Goal: Task Accomplishment & Management: Complete application form

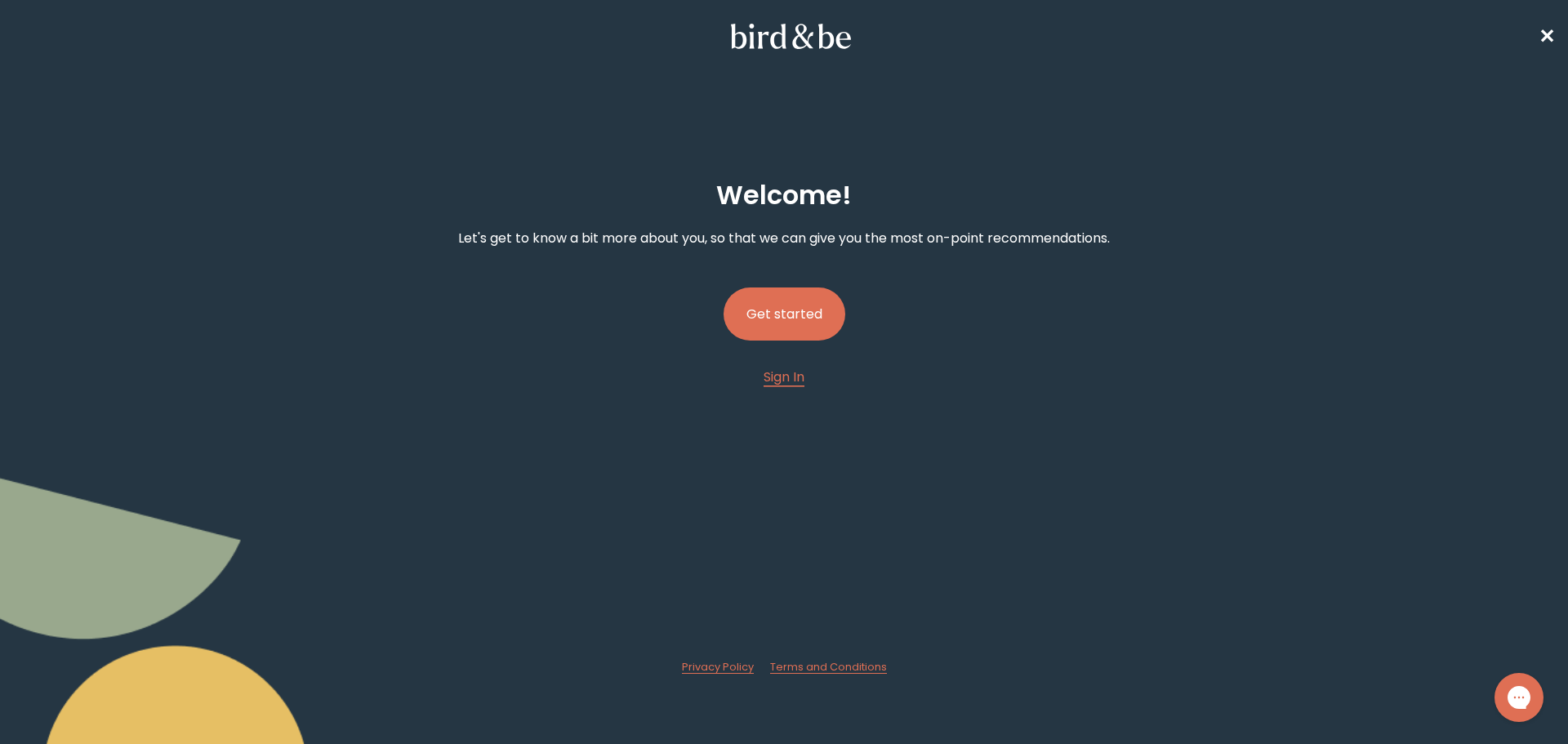
click at [792, 308] on button "Get started" at bounding box center [784, 313] width 121 height 53
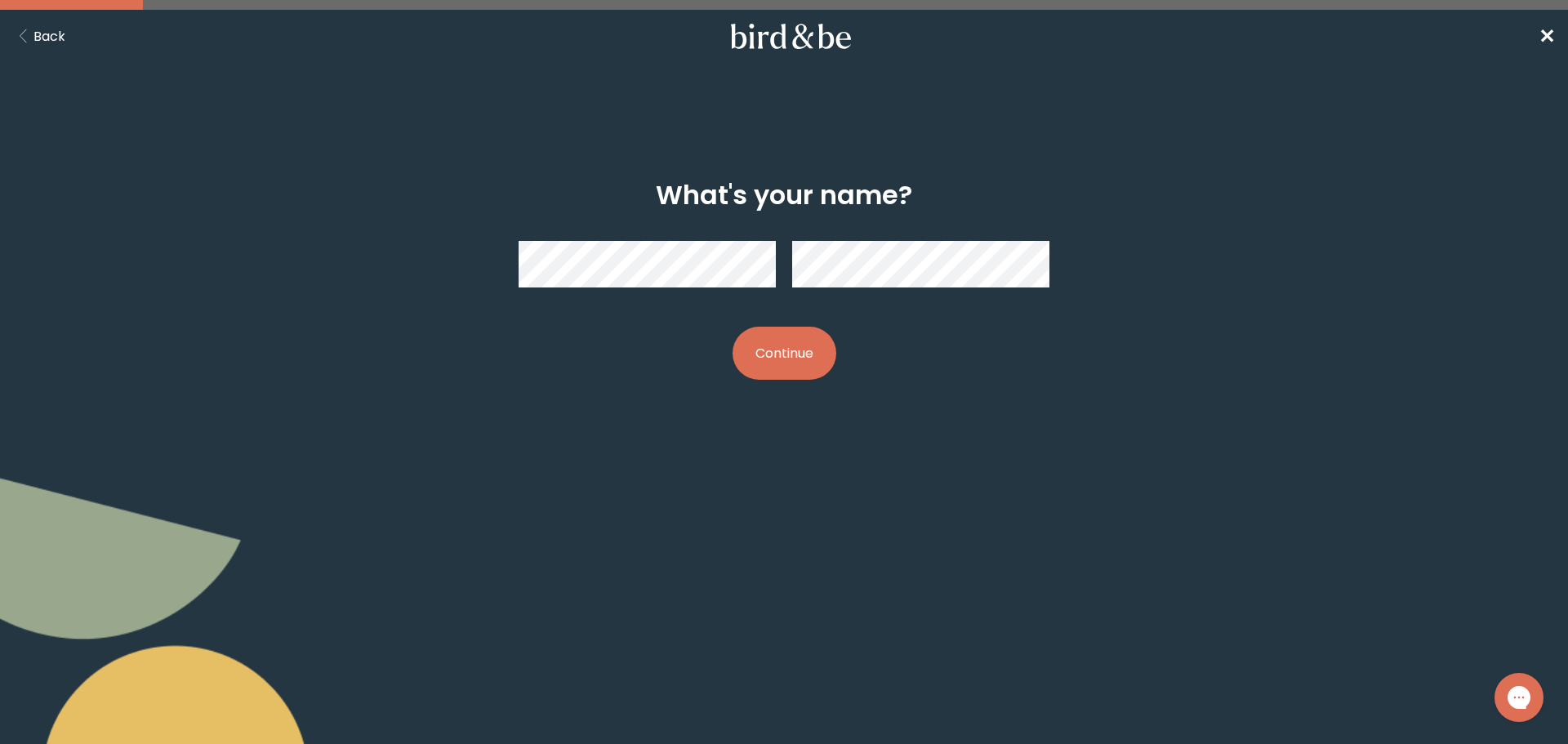
click at [805, 346] on button "Continue" at bounding box center [784, 353] width 104 height 53
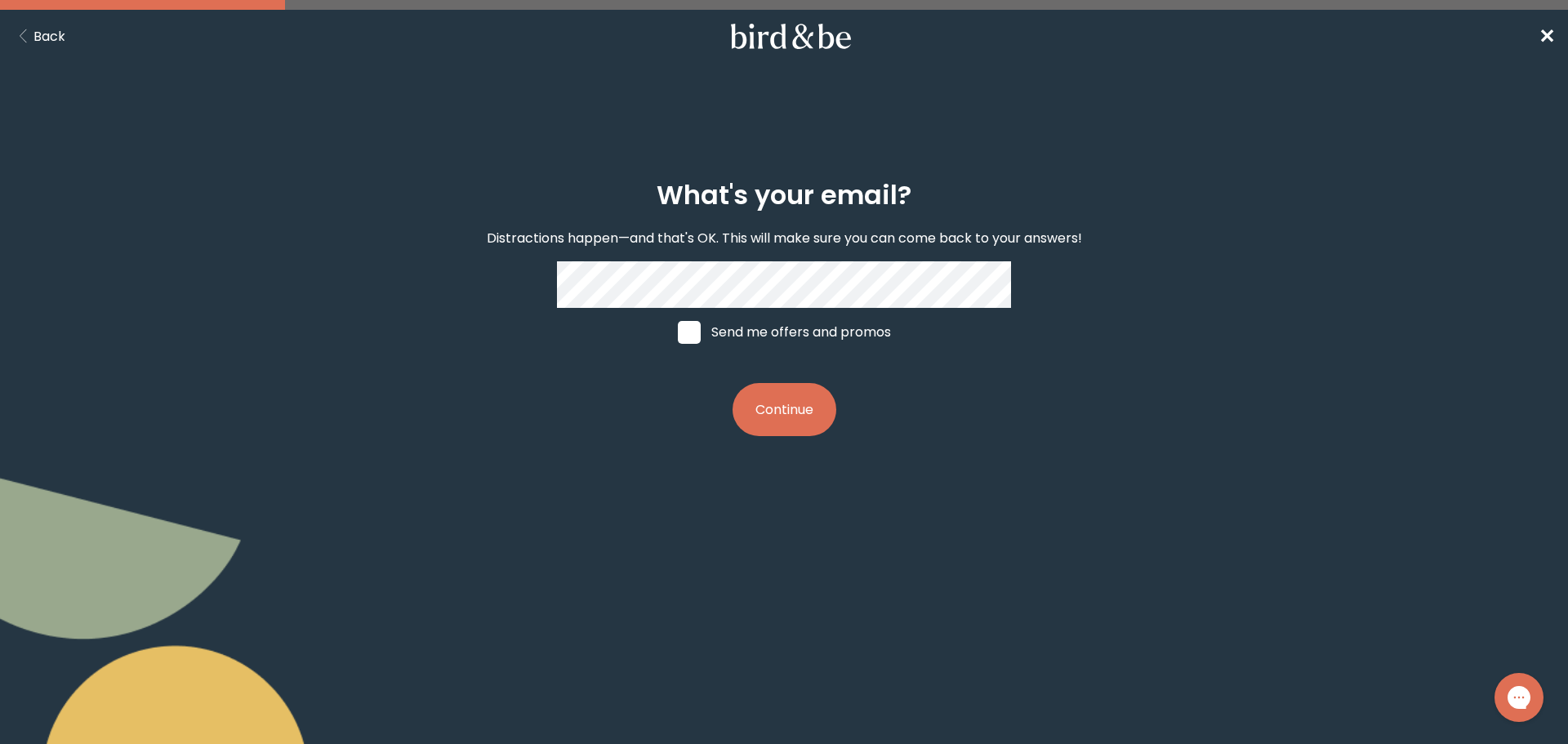
click at [795, 329] on label "Send me offers and promos" at bounding box center [784, 332] width 244 height 49
click at [678, 332] on input "Send me offers and promos" at bounding box center [677, 332] width 1 height 1
checkbox input "true"
click at [798, 413] on button "Continue" at bounding box center [784, 409] width 104 height 53
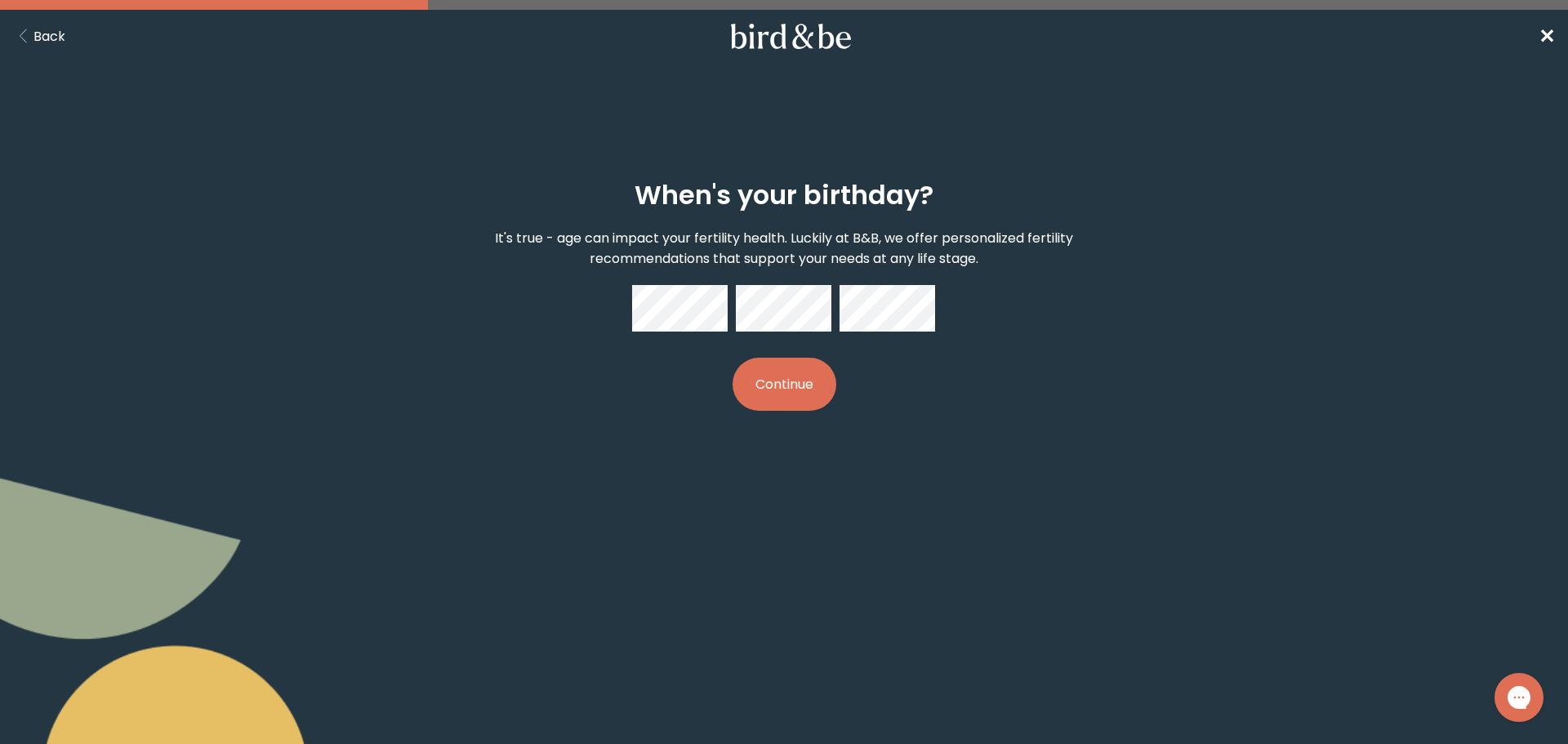
click at [763, 377] on button "Continue" at bounding box center [784, 384] width 104 height 53
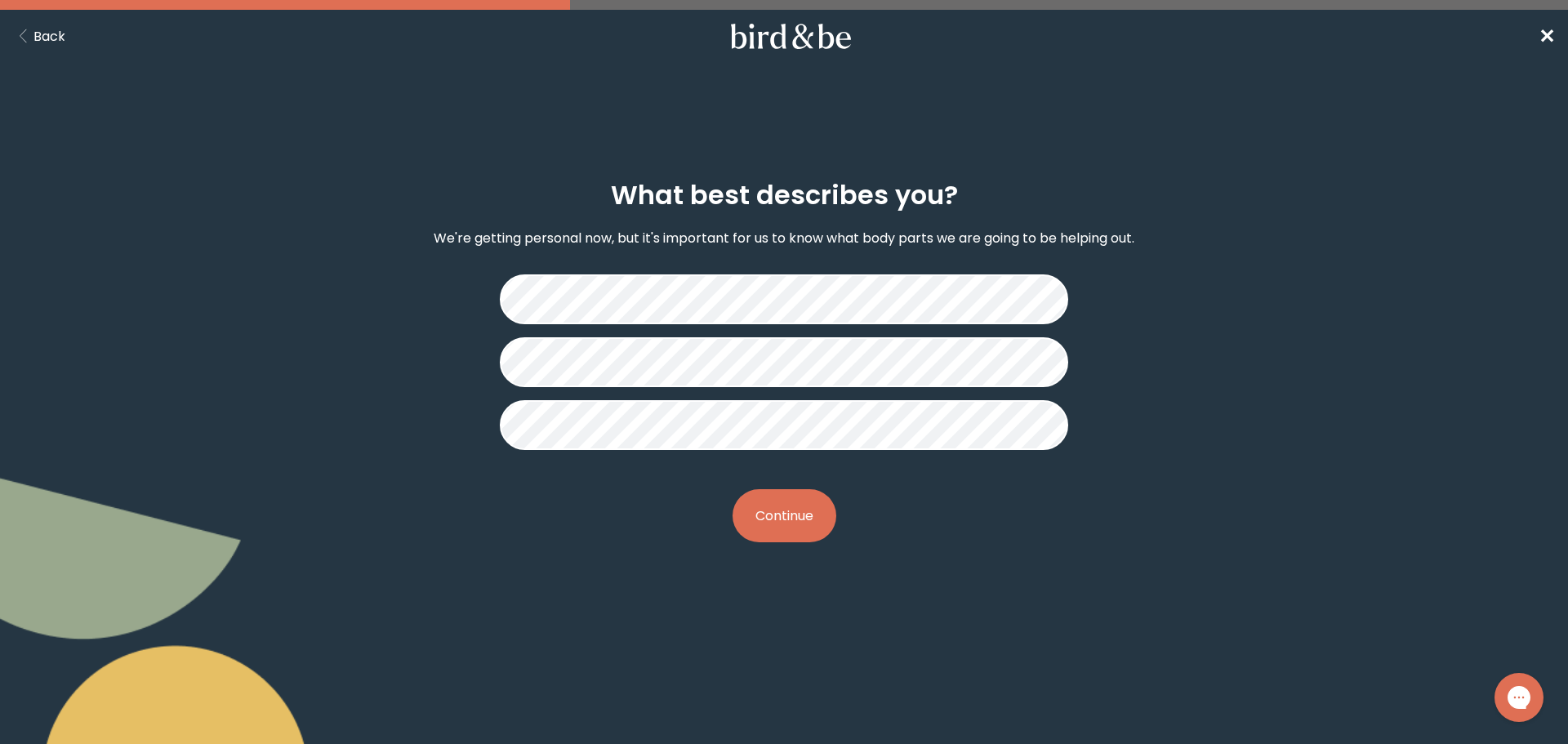
click at [793, 522] on button "Continue" at bounding box center [784, 516] width 104 height 53
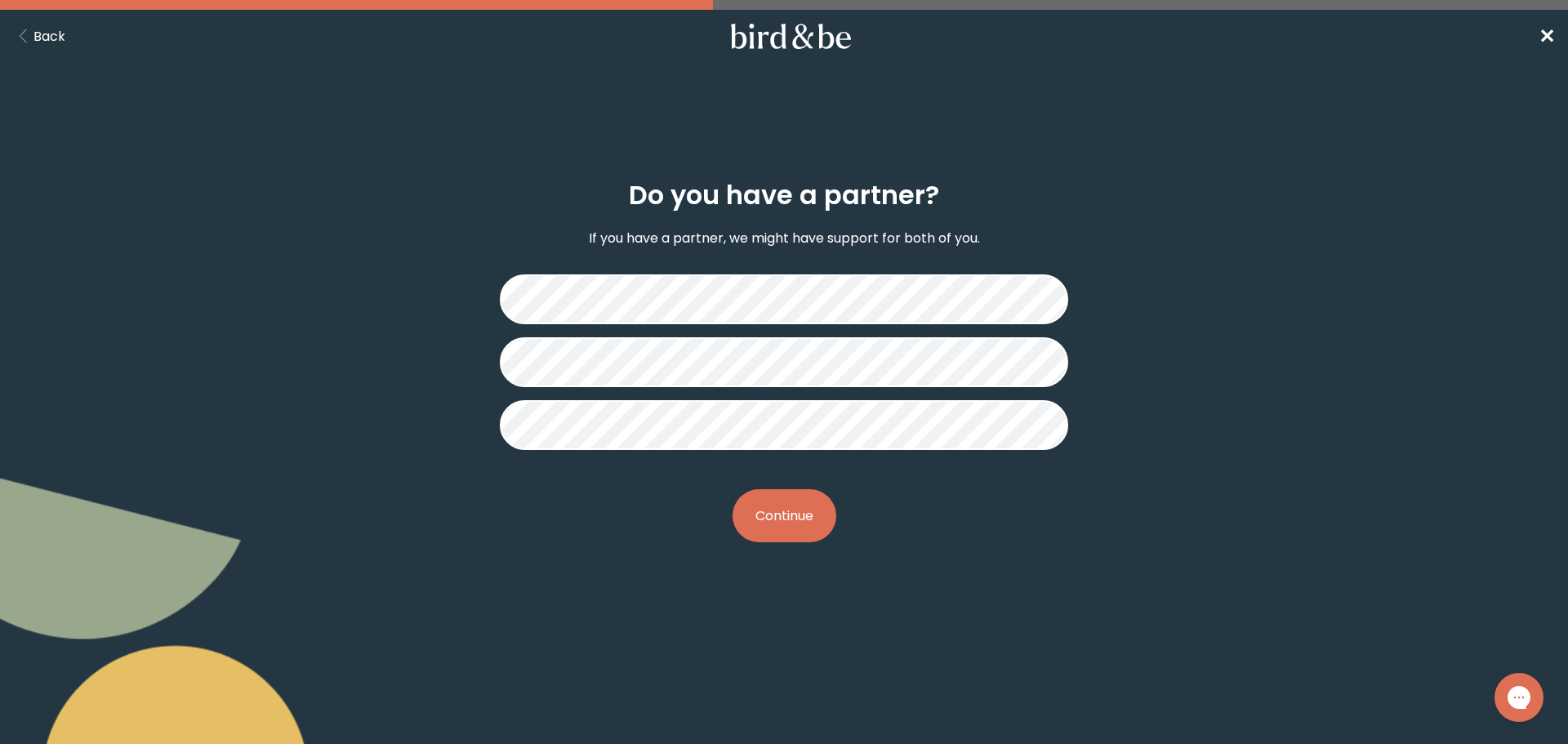
click at [783, 515] on button "Continue" at bounding box center [784, 516] width 104 height 53
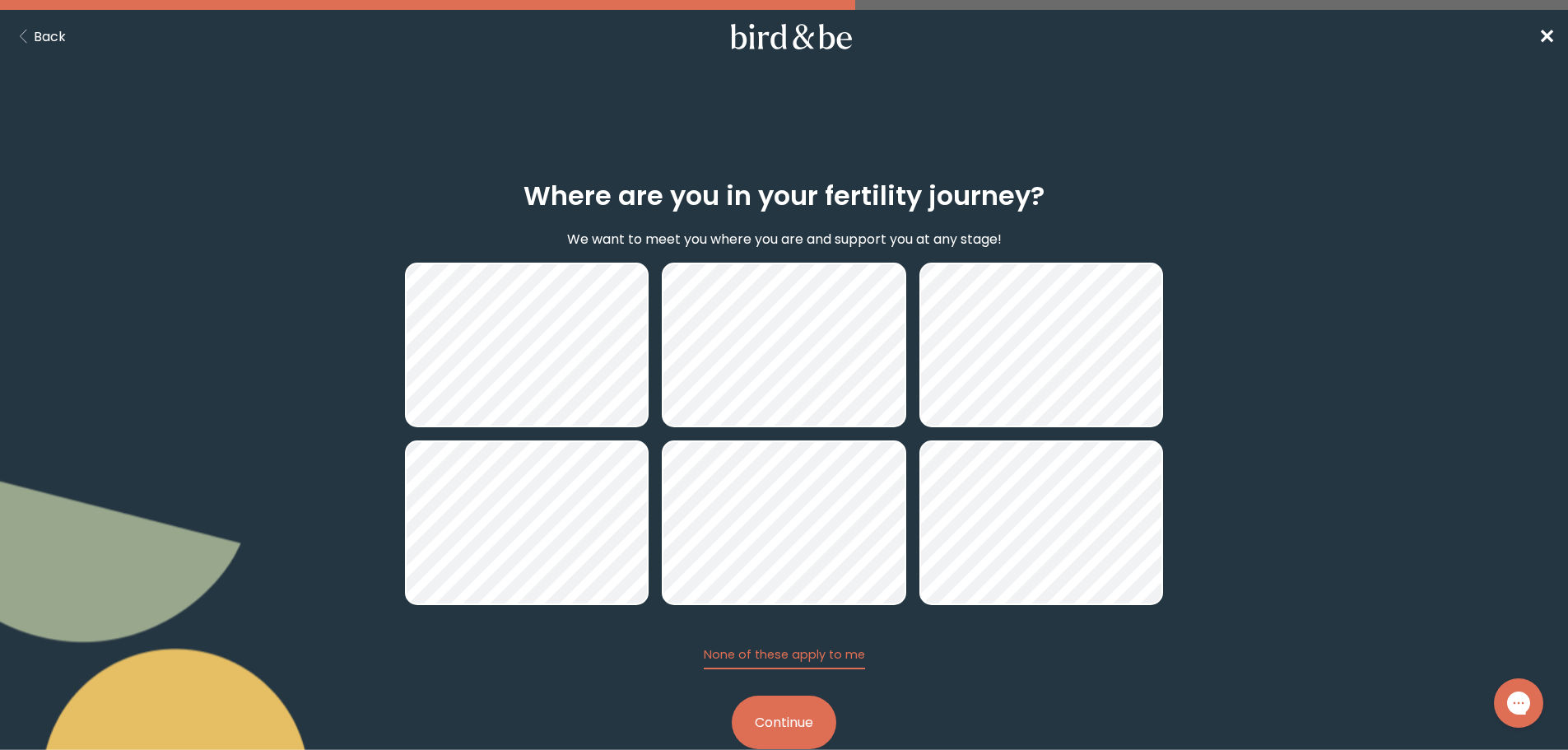
click at [784, 724] on button "Continue" at bounding box center [784, 722] width 104 height 54
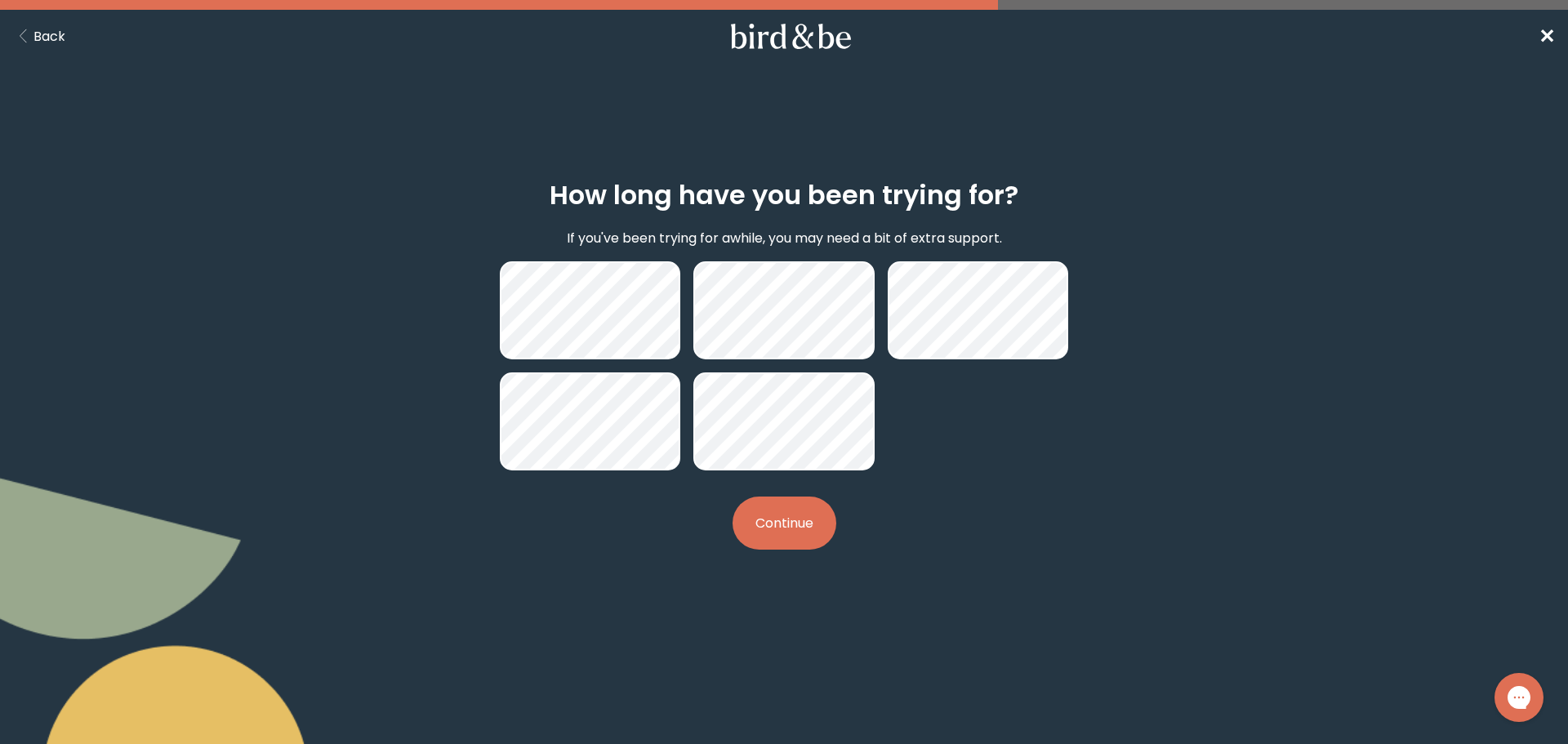
click at [789, 522] on button "Continue" at bounding box center [784, 522] width 104 height 53
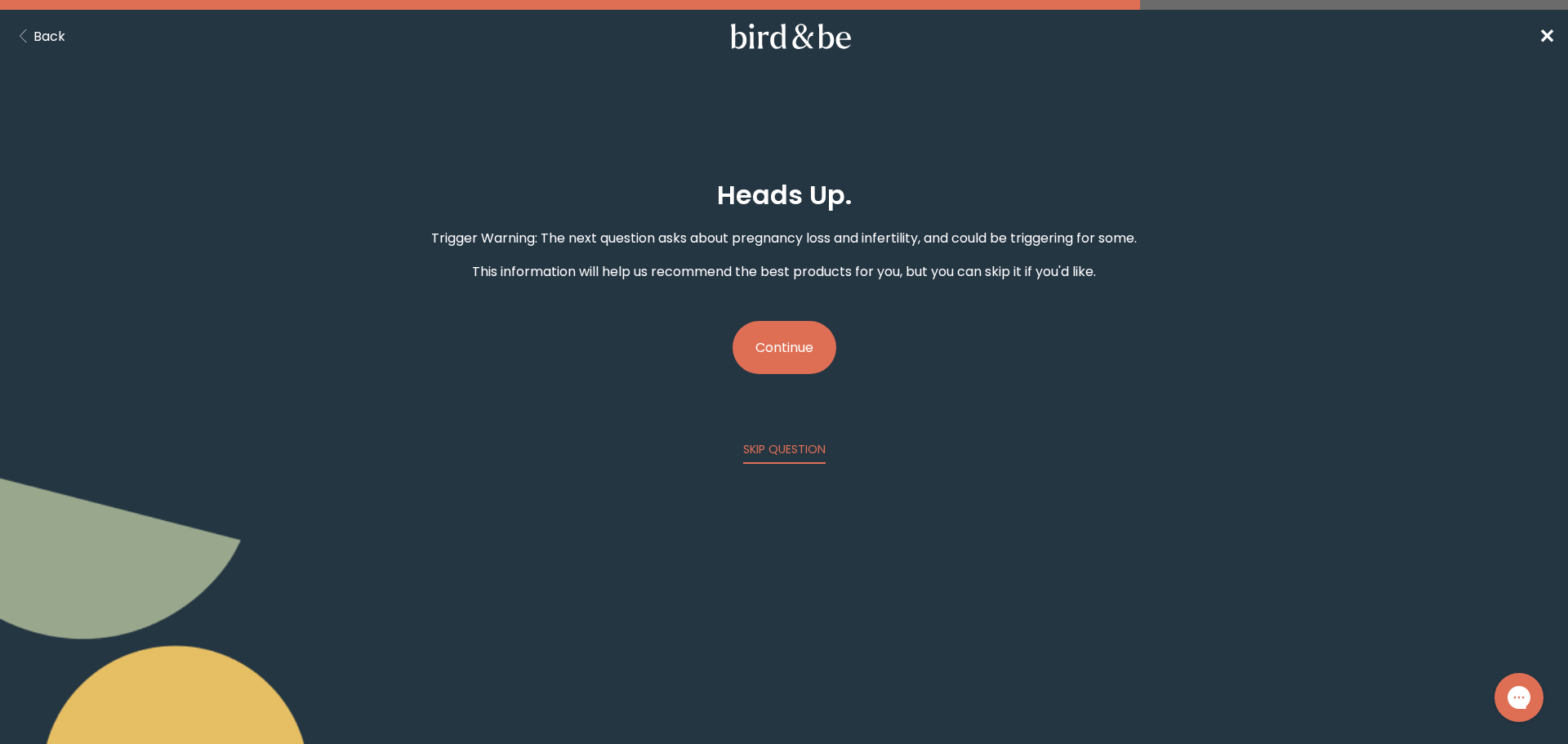
click at [791, 360] on button "Continue" at bounding box center [784, 347] width 104 height 53
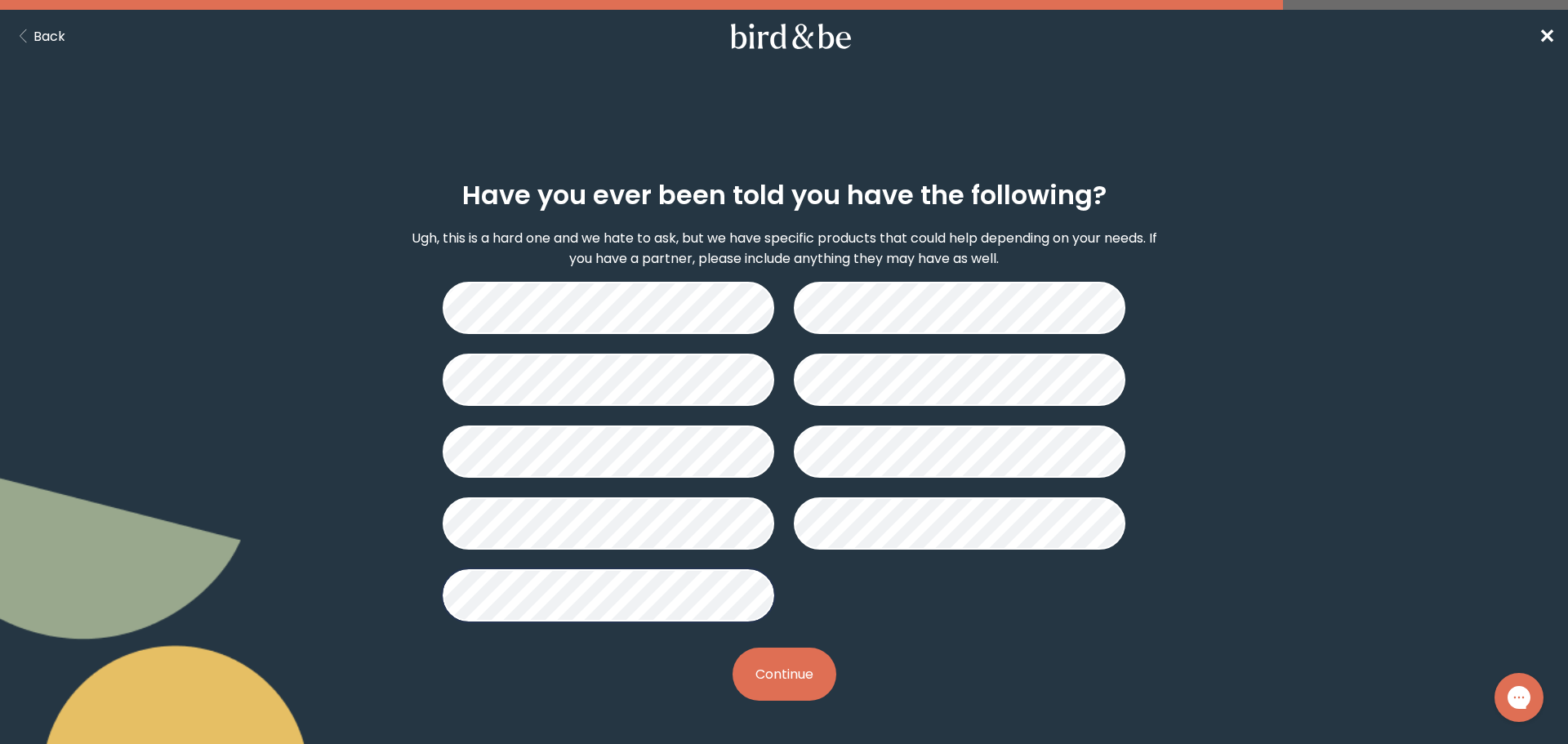
click at [763, 672] on button "Continue" at bounding box center [784, 674] width 104 height 53
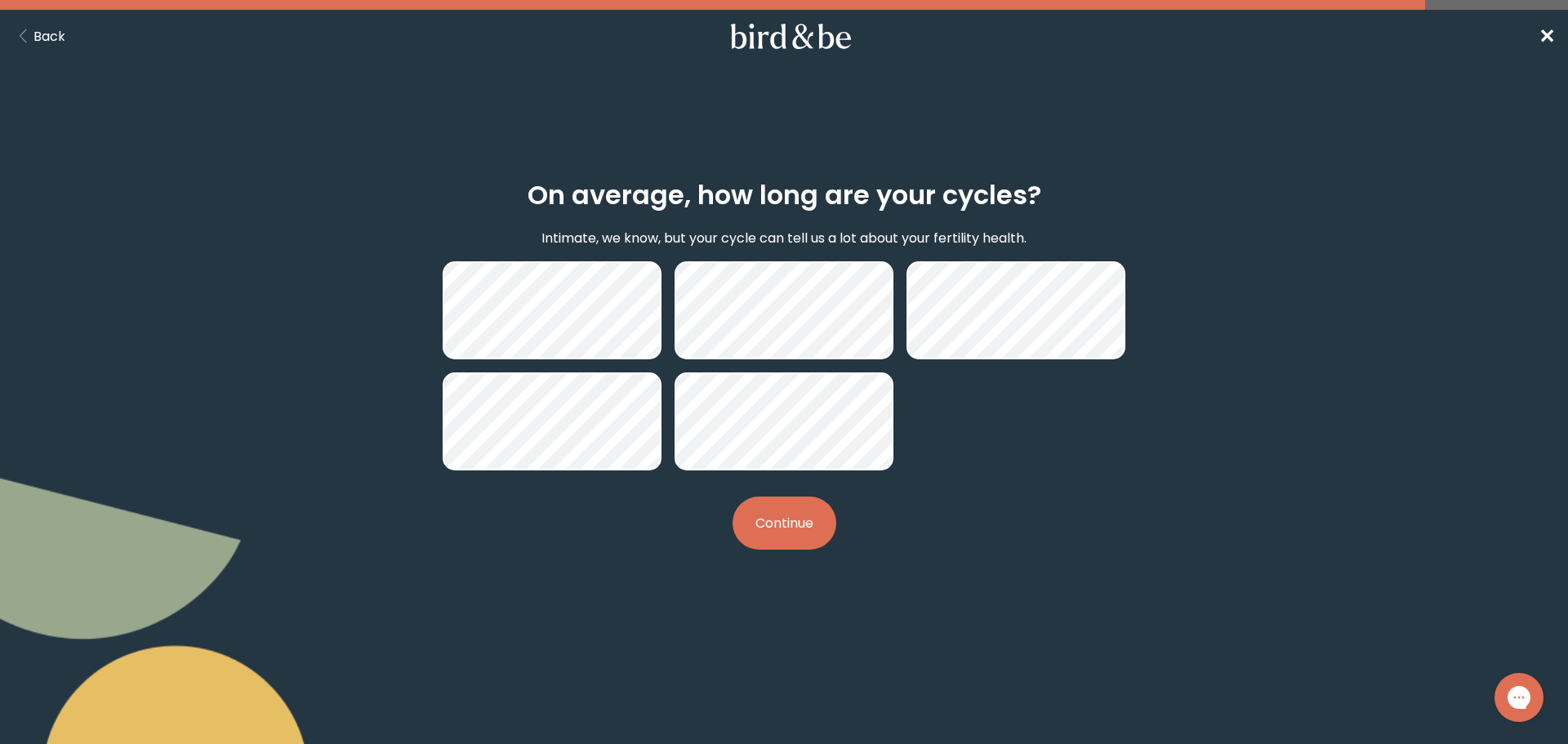
click at [798, 527] on button "Continue" at bounding box center [784, 522] width 104 height 53
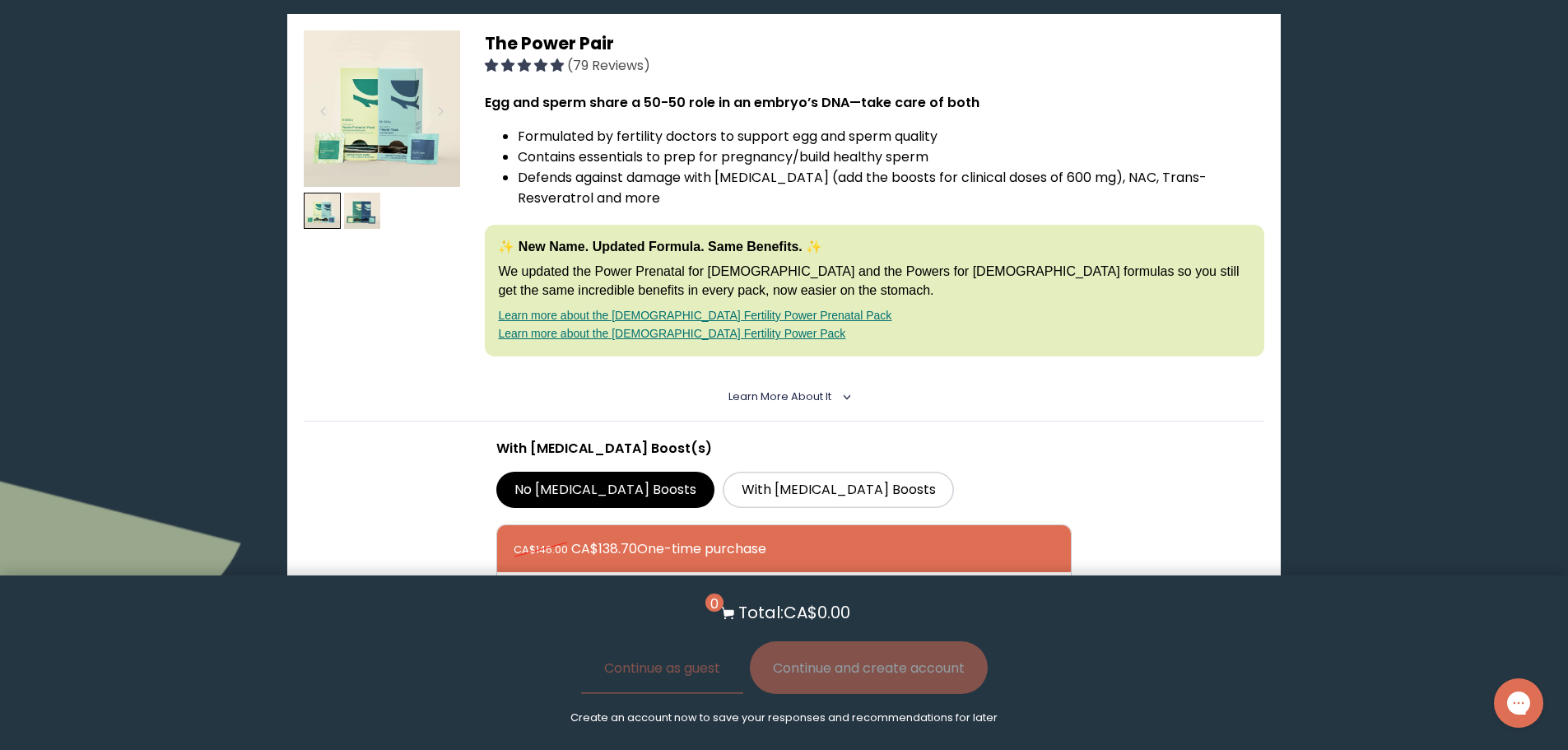
scroll to position [246, 0]
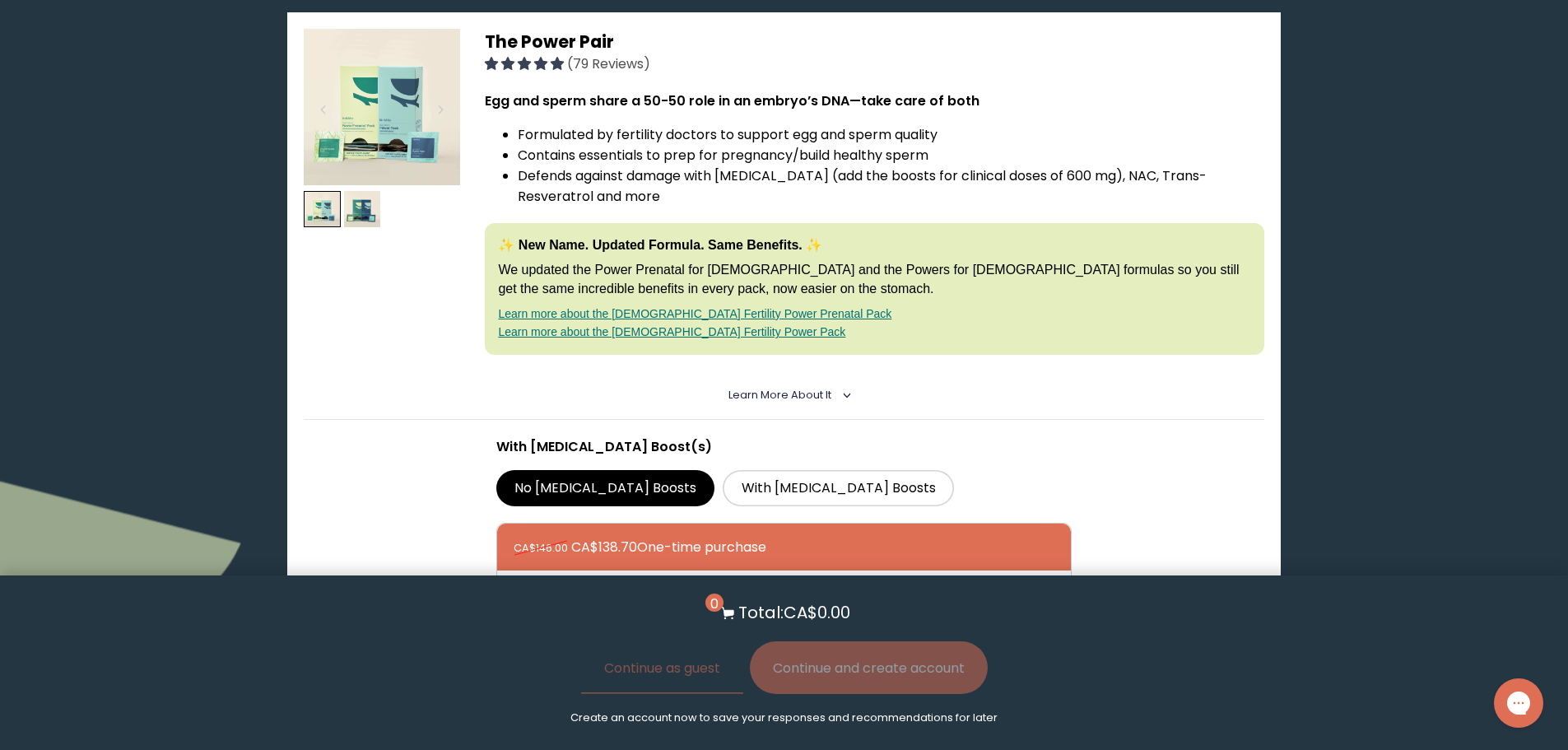
click at [829, 395] on span "Learn More About it" at bounding box center [779, 395] width 103 height 14
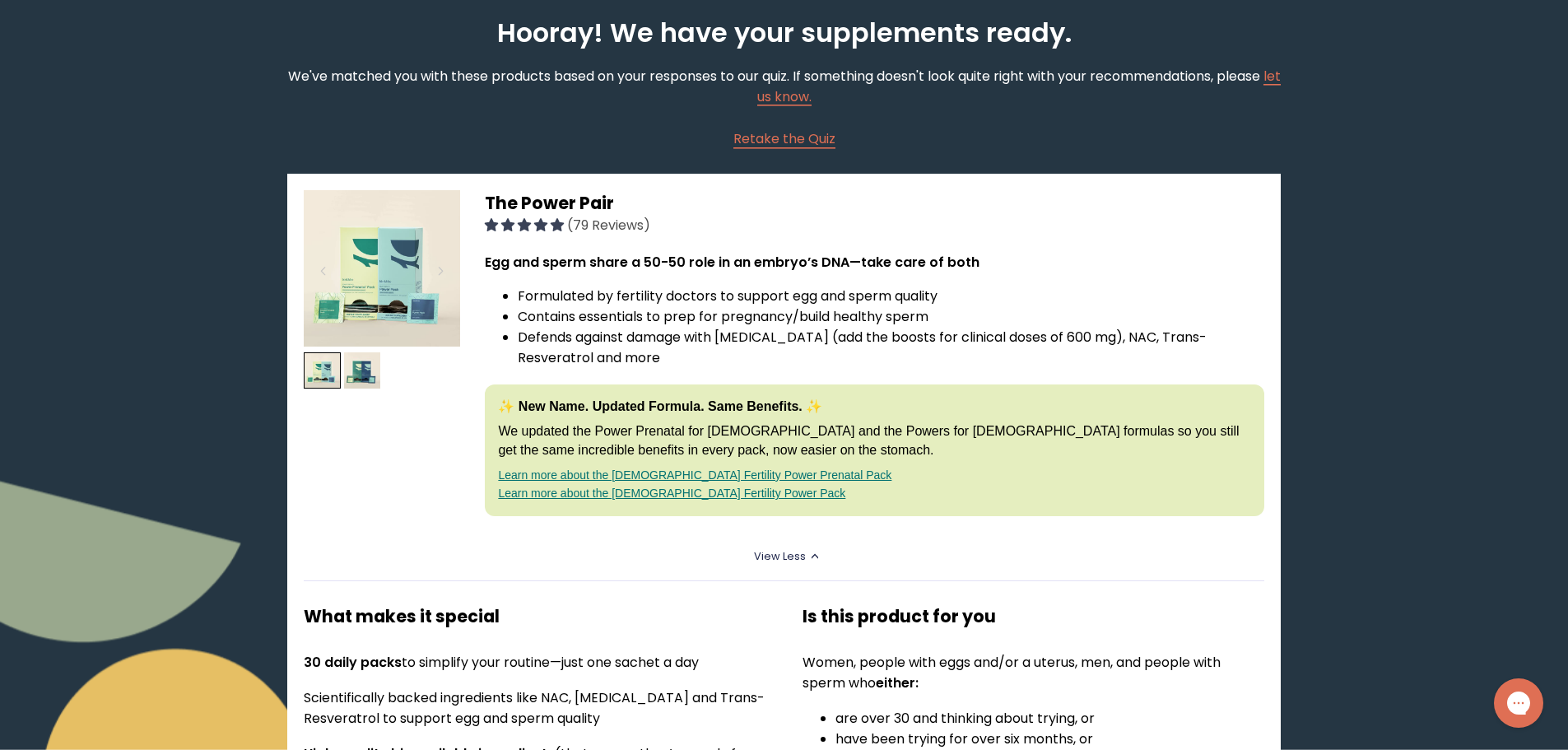
scroll to position [83, 0]
